Goal: Find specific page/section: Find specific page/section

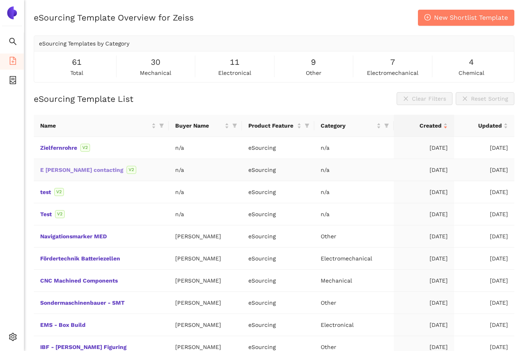
click at [0, 0] on link "E [PERSON_NAME] contacting" at bounding box center [0, 0] width 0 height 0
click at [372, 13] on div "eSourcing Template Overview for Zeiss New Shortlist Template" at bounding box center [274, 18] width 481 height 16
click at [0, 0] on link "E [PERSON_NAME] contacting" at bounding box center [0, 0] width 0 height 0
